Goal: Task Accomplishment & Management: Manage account settings

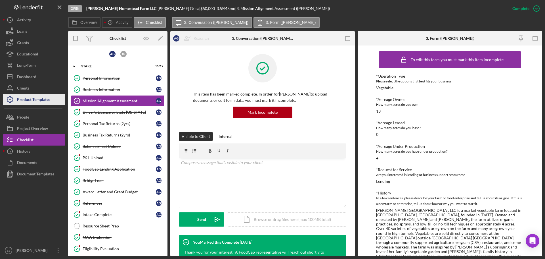
scroll to position [478, 0]
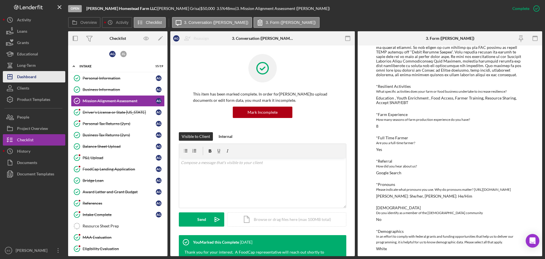
click at [35, 78] on div "Dashboard" at bounding box center [26, 77] width 19 height 13
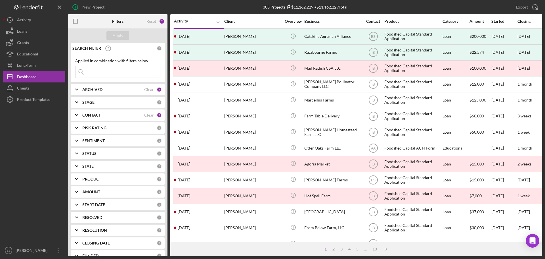
click at [398, 7] on div "Export Icon/Export" at bounding box center [463, 7] width 158 height 14
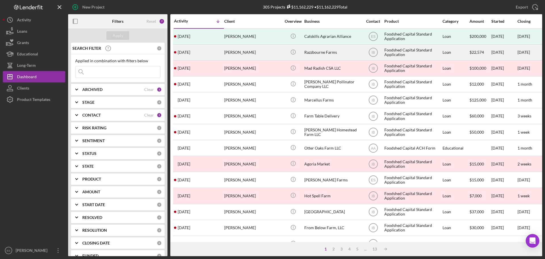
click at [255, 56] on div "[PERSON_NAME]" at bounding box center [252, 52] width 57 height 15
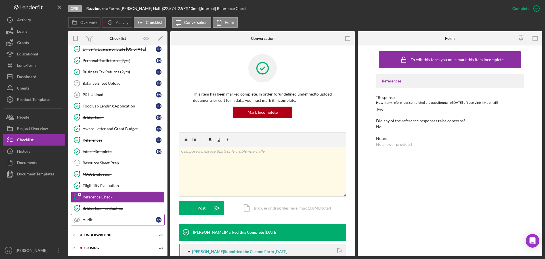
scroll to position [51, 0]
click at [101, 249] on div "Closing" at bounding box center [122, 246] width 76 height 3
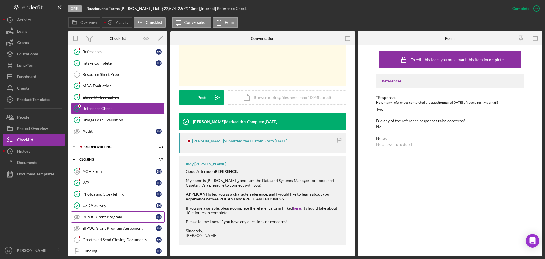
scroll to position [145, 0]
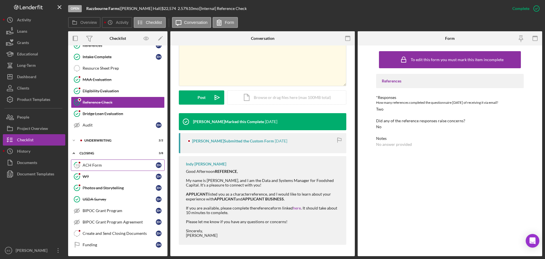
click at [110, 163] on div "ACH Form" at bounding box center [119, 165] width 73 height 5
